Goal: Task Accomplishment & Management: Manage account settings

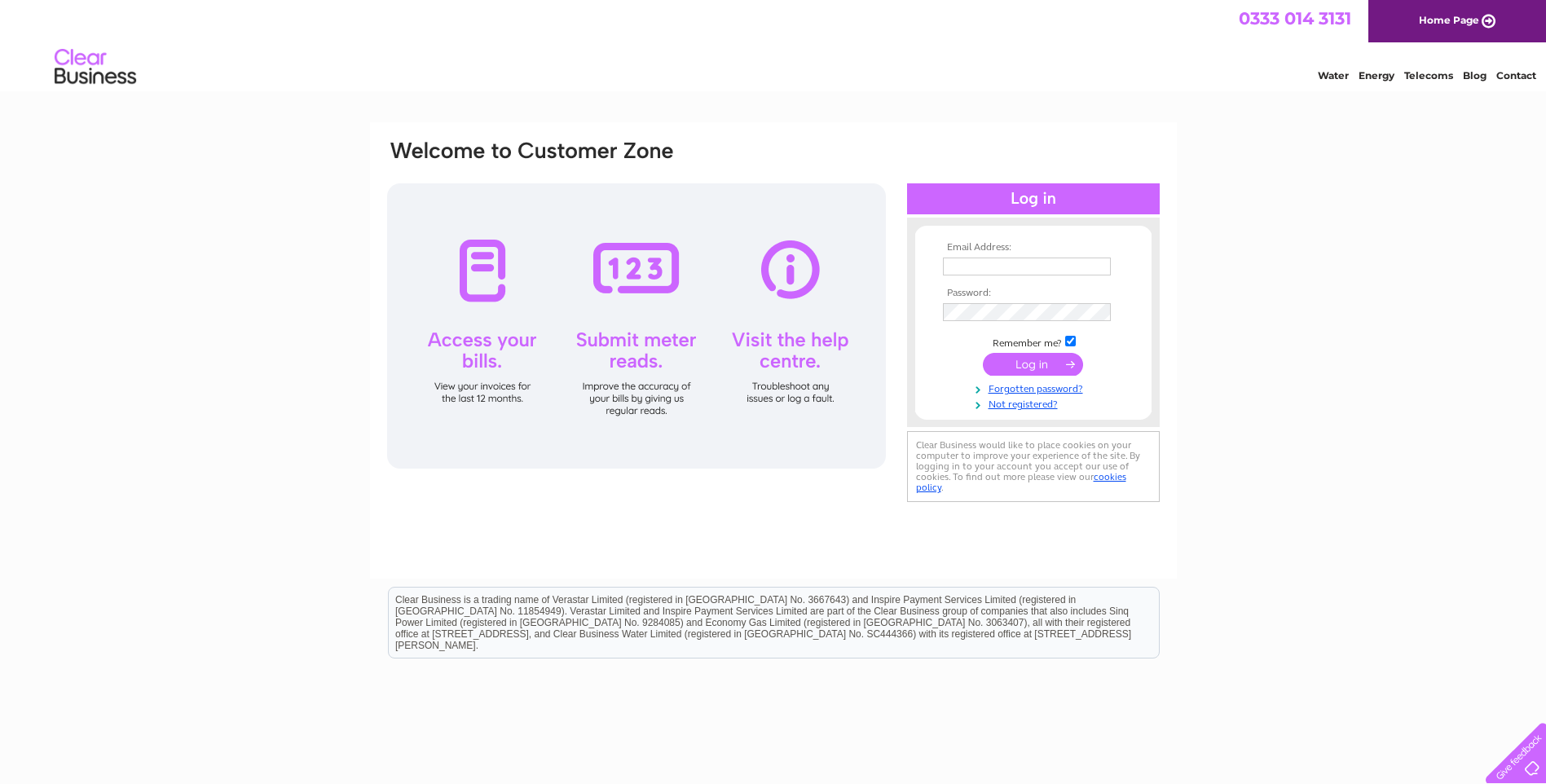
type input "andras.lupocz@jmarchitects.net"
click at [1027, 367] on input "submit" at bounding box center [1032, 364] width 100 height 23
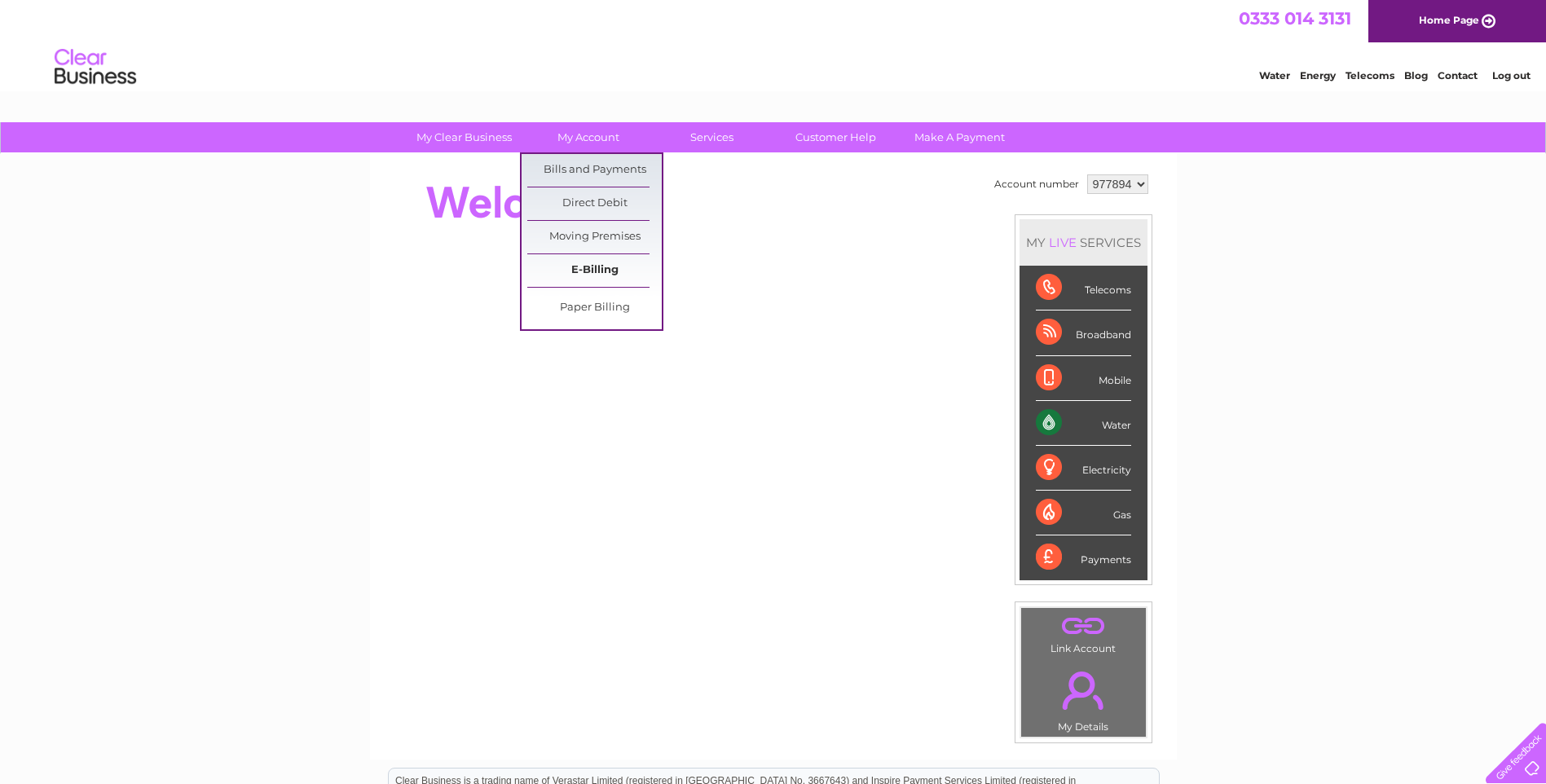
click at [592, 268] on link "E-Billing" at bounding box center [594, 270] width 135 height 33
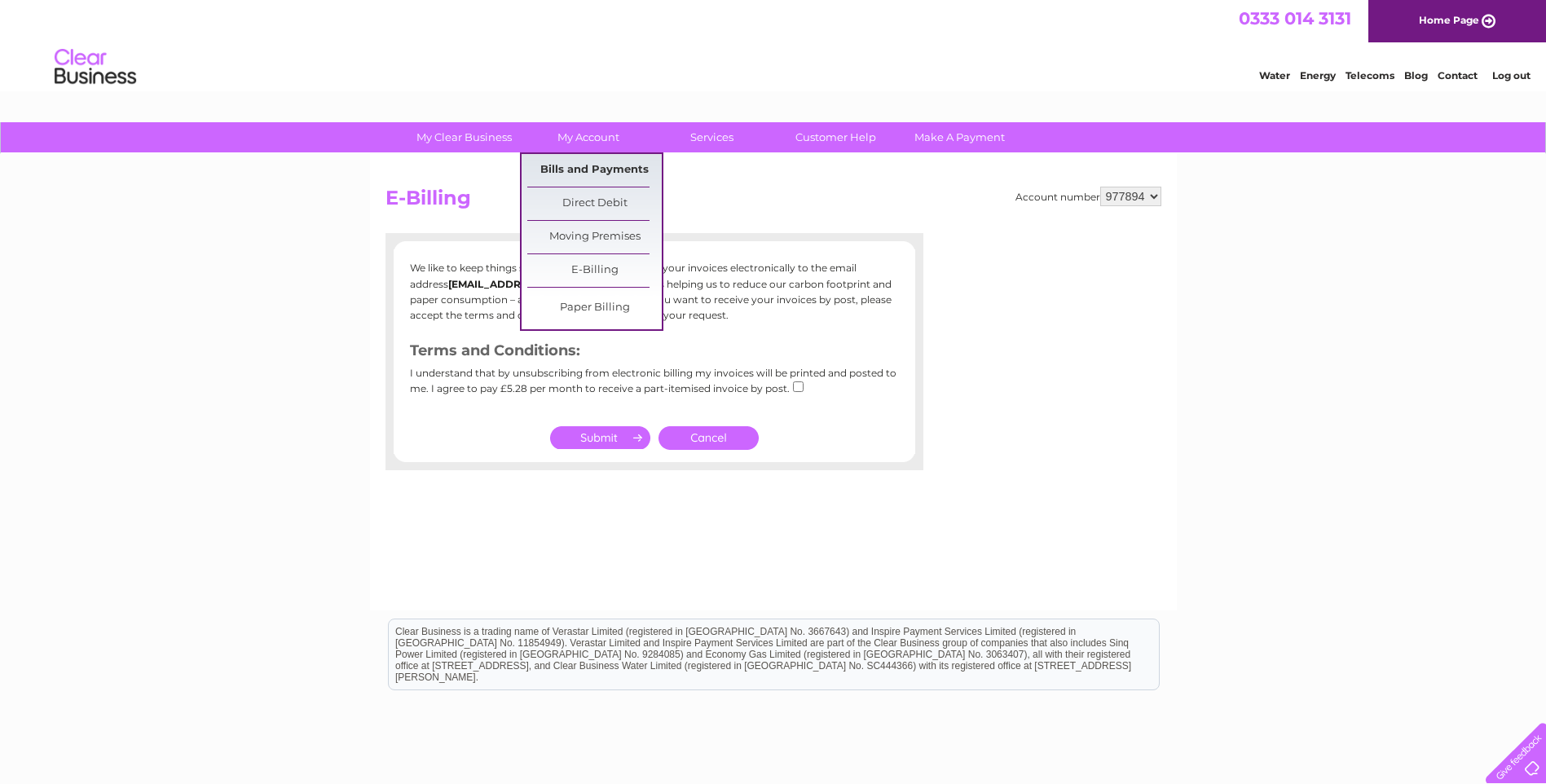
click at [610, 165] on link "Bills and Payments" at bounding box center [594, 170] width 135 height 33
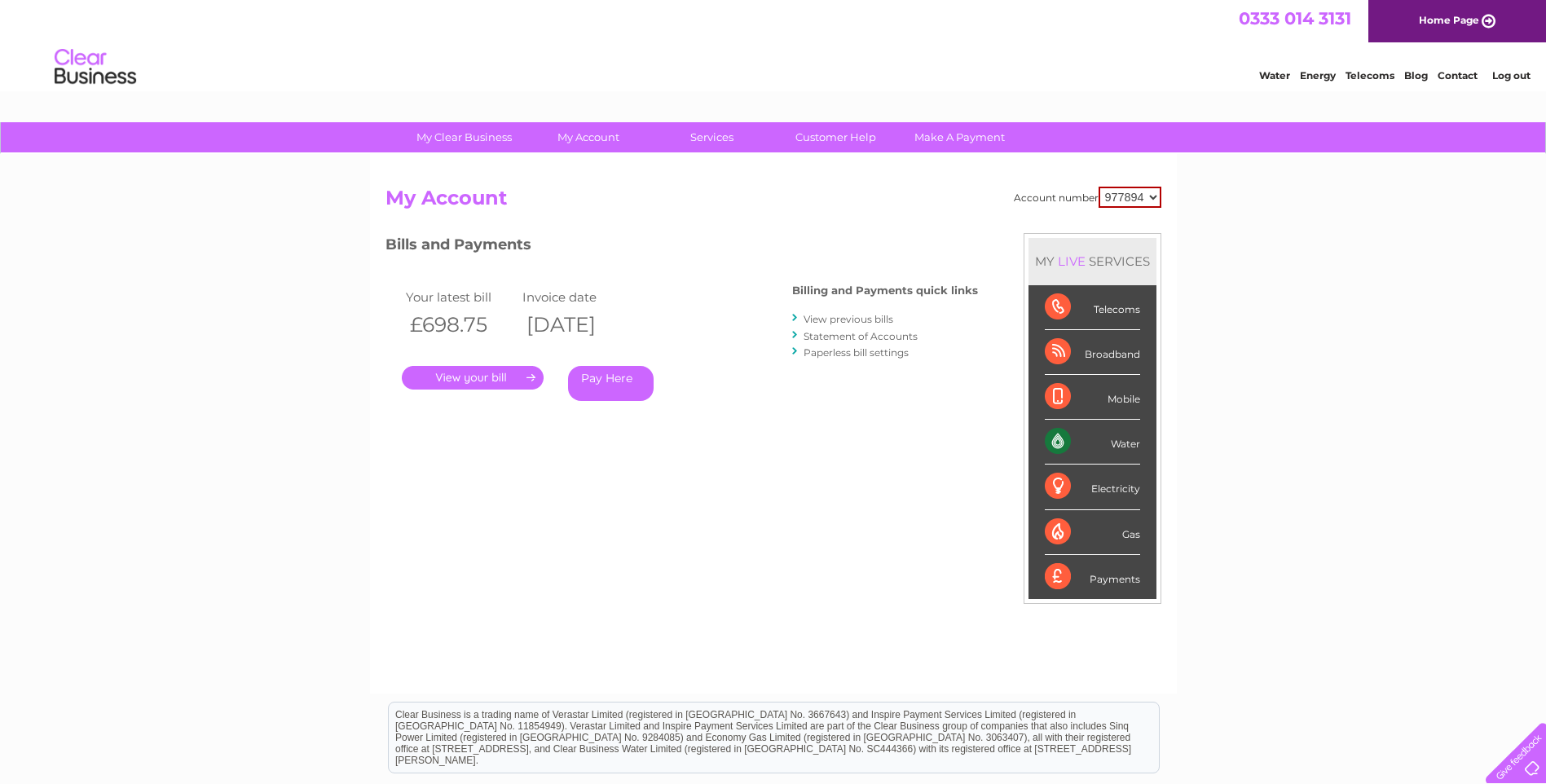
click at [464, 378] on link "." at bounding box center [472, 377] width 142 height 24
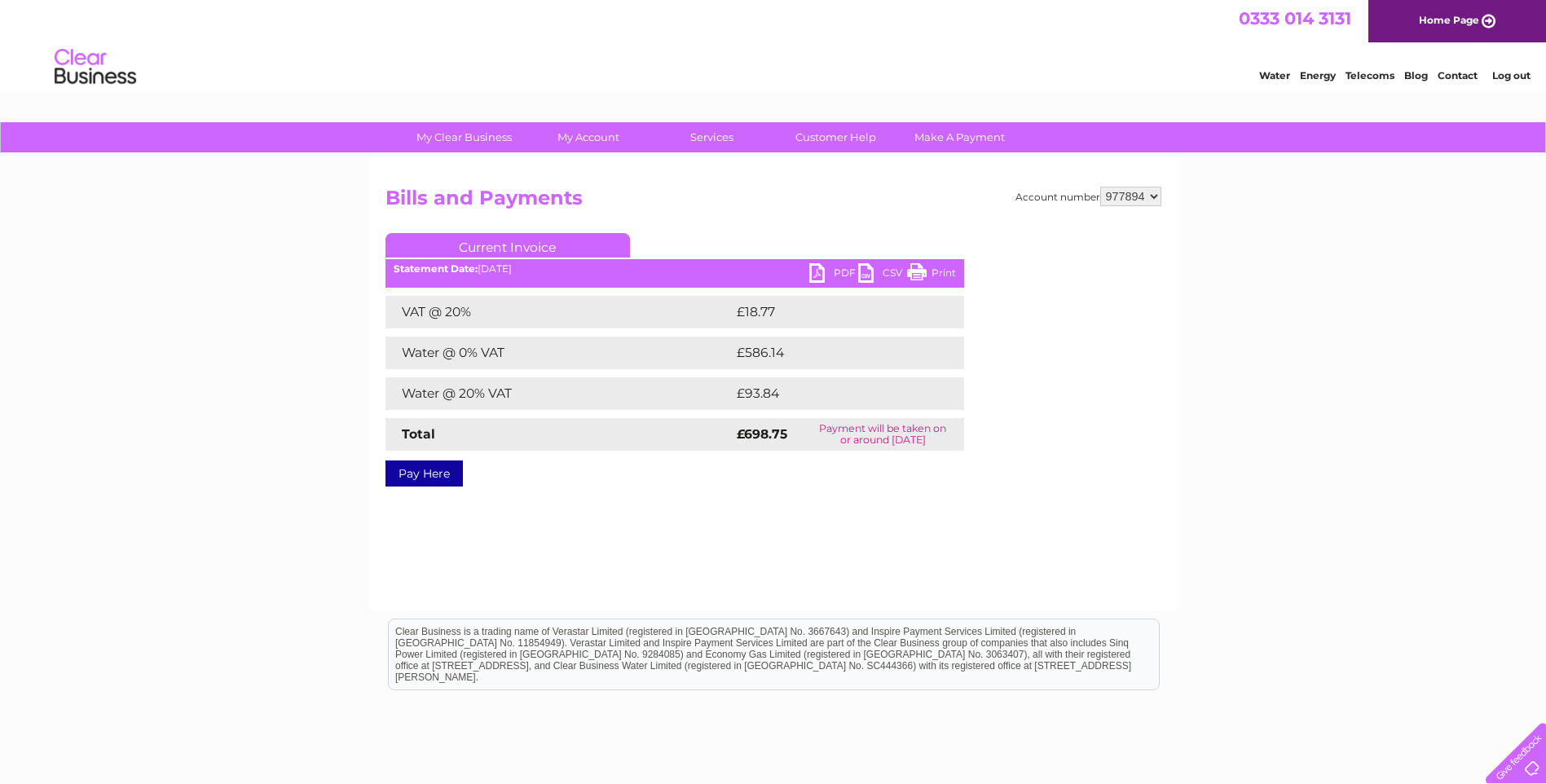
click at [833, 266] on link "PDF" at bounding box center [834, 275] width 49 height 24
